Goal: Ask a question

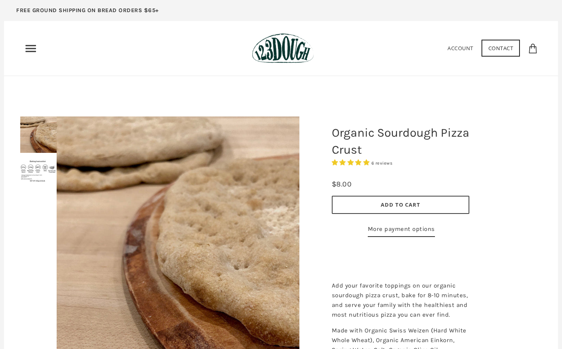
click at [34, 49] on icon "Primary" at bounding box center [30, 48] width 13 height 13
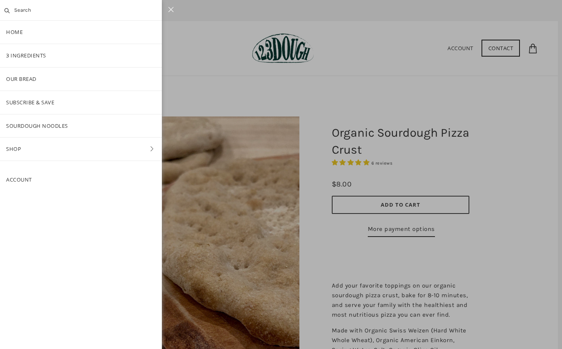
click at [401, 63] on div at bounding box center [281, 174] width 562 height 349
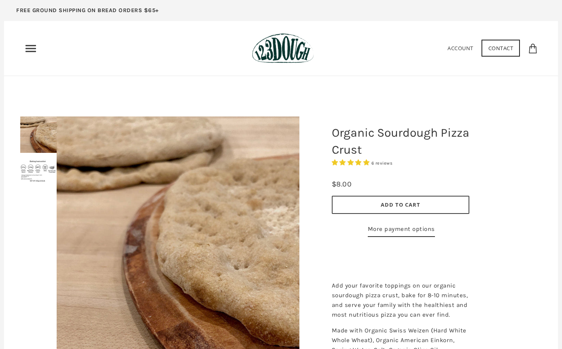
click at [460, 49] on link "Account" at bounding box center [460, 48] width 26 height 7
click at [38, 176] on div at bounding box center [177, 237] width 283 height 283
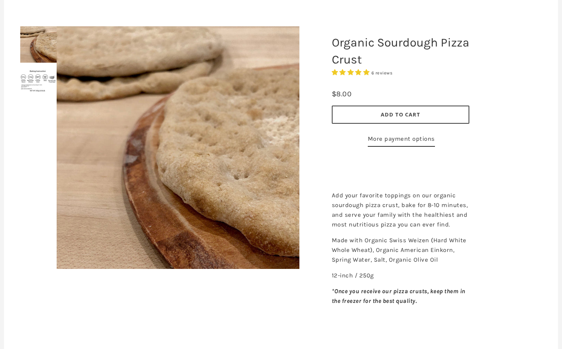
scroll to position [103, 0]
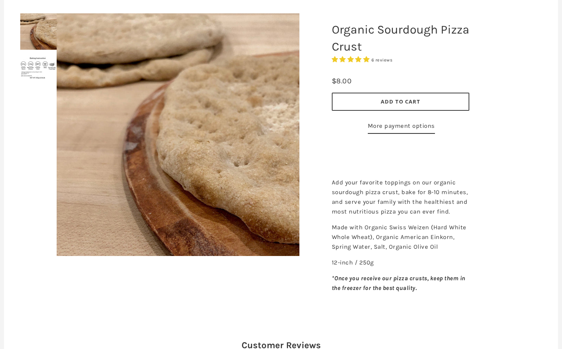
click at [36, 64] on div at bounding box center [177, 135] width 283 height 283
click at [36, 30] on img at bounding box center [38, 32] width 36 height 36
click at [33, 64] on img at bounding box center [38, 67] width 36 height 23
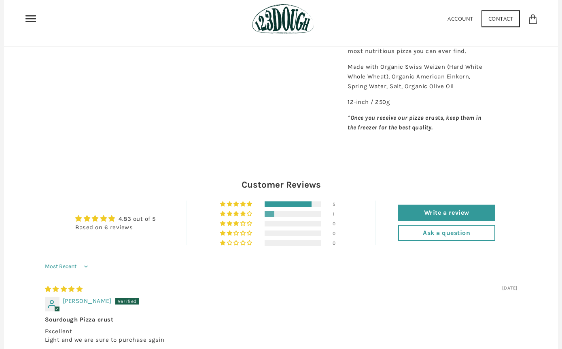
scroll to position [0, 0]
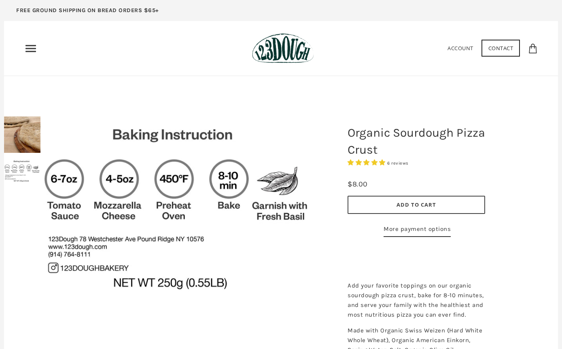
click at [500, 53] on link "Contact" at bounding box center [500, 48] width 39 height 17
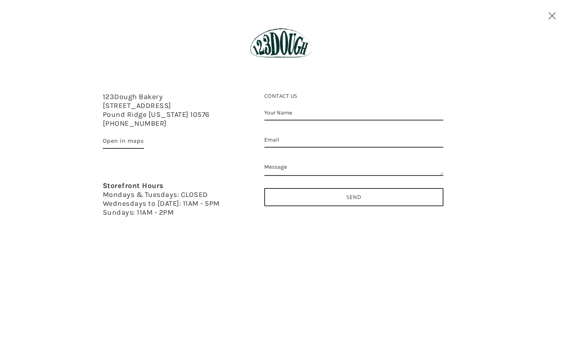
type input "Nicholas Johanson"
type input "nic@"
type input "nic@joicafe.com"
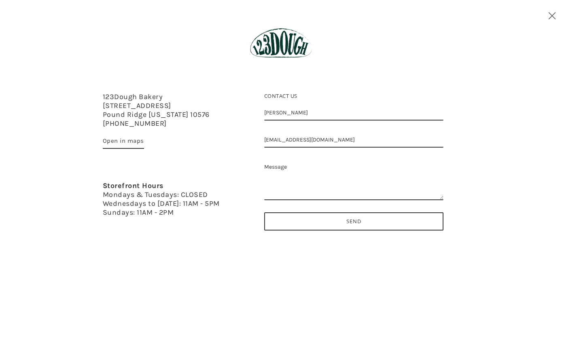
click at [346, 167] on textarea "Message" at bounding box center [353, 180] width 179 height 40
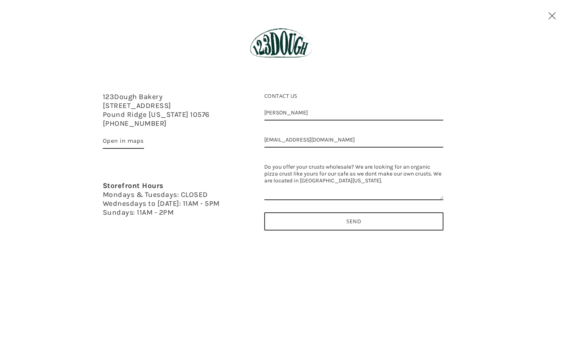
type textarea "Do you offer your crusts wholesale? We are looking for an organic pizza crust l…"
click at [370, 228] on input "Send" at bounding box center [353, 221] width 179 height 18
drag, startPoint x: 384, startPoint y: 191, endPoint x: 264, endPoint y: 154, distance: 124.9
click at [264, 154] on div "Contact us Nicholas Johanson nic@joicafe.com Do you offer your crusts wholesale…" at bounding box center [353, 167] width 199 height 171
